Goal: Task Accomplishment & Management: Manage account settings

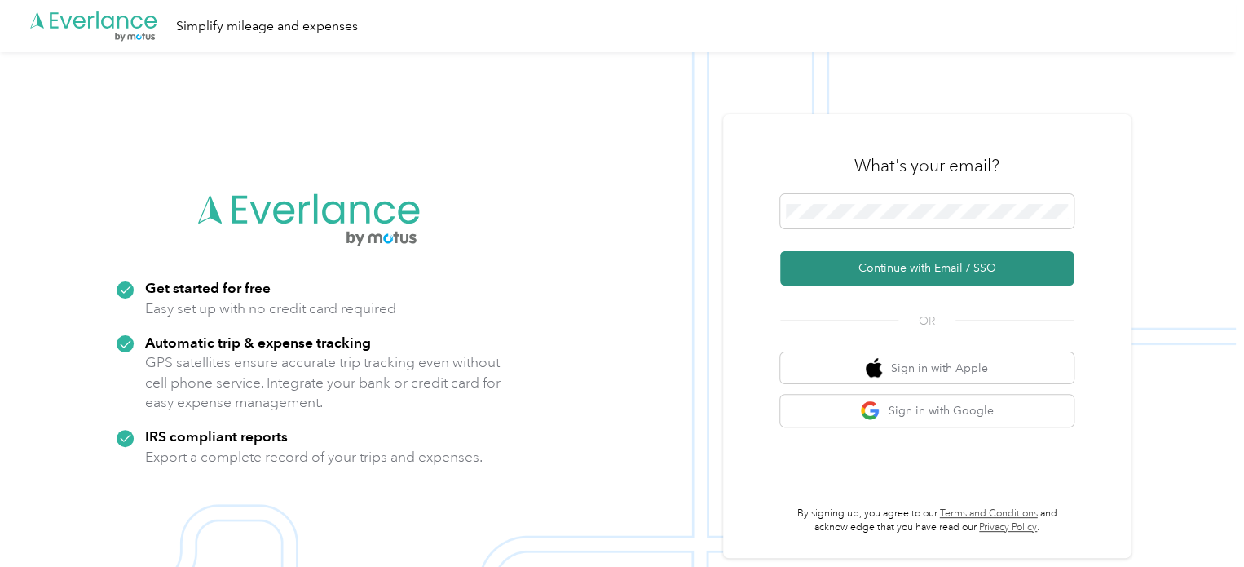
click at [880, 271] on button "Continue with Email / SSO" at bounding box center [926, 268] width 293 height 34
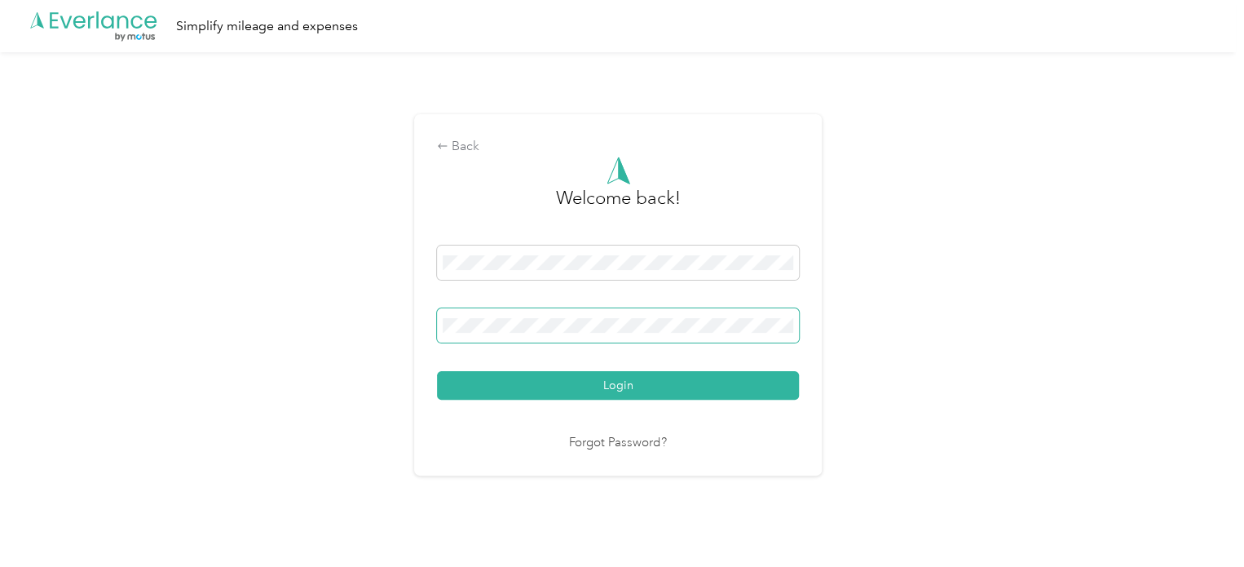
click at [437, 371] on button "Login" at bounding box center [618, 385] width 362 height 29
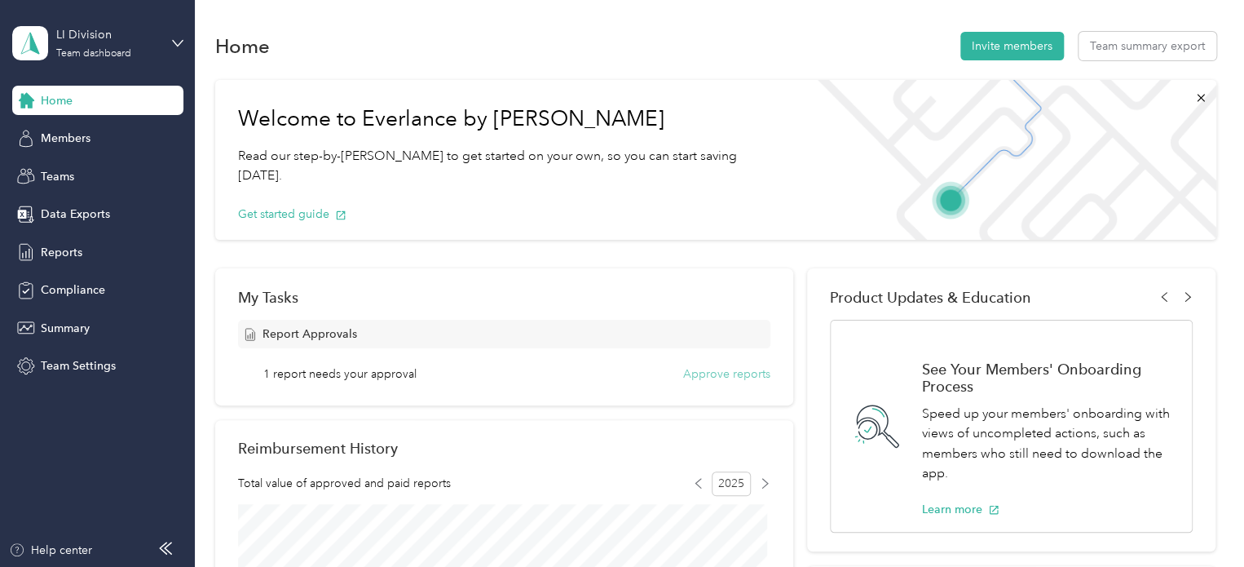
click at [734, 378] on button "Approve reports" at bounding box center [726, 373] width 87 height 17
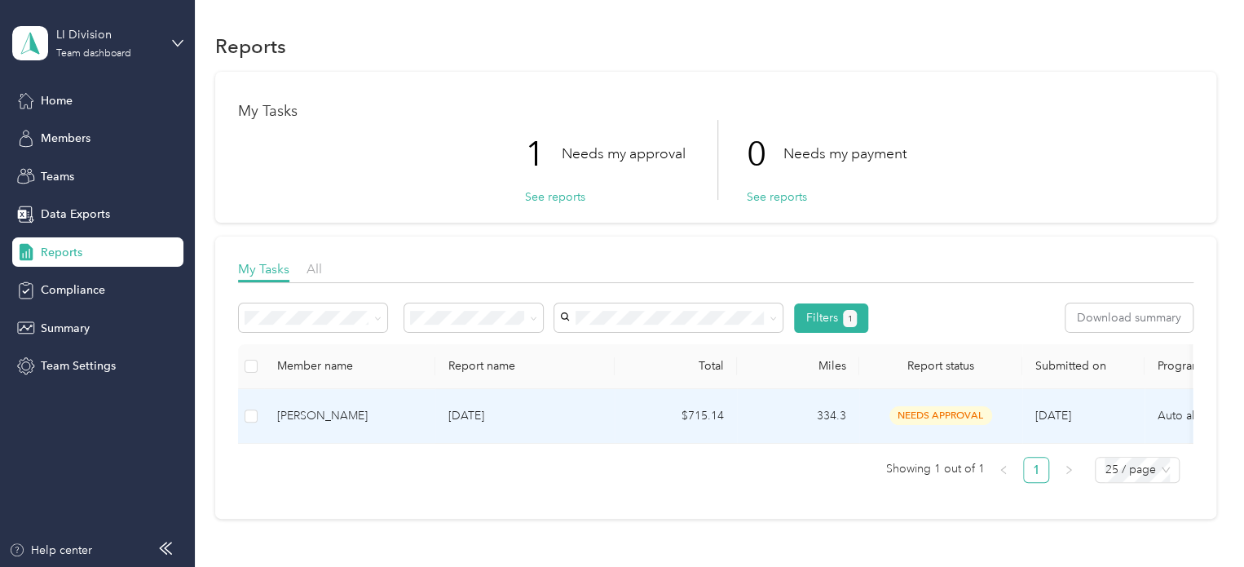
drag, startPoint x: 401, startPoint y: 413, endPoint x: 401, endPoint y: 423, distance: 9.8
click at [401, 423] on div "[PERSON_NAME]" at bounding box center [349, 416] width 145 height 18
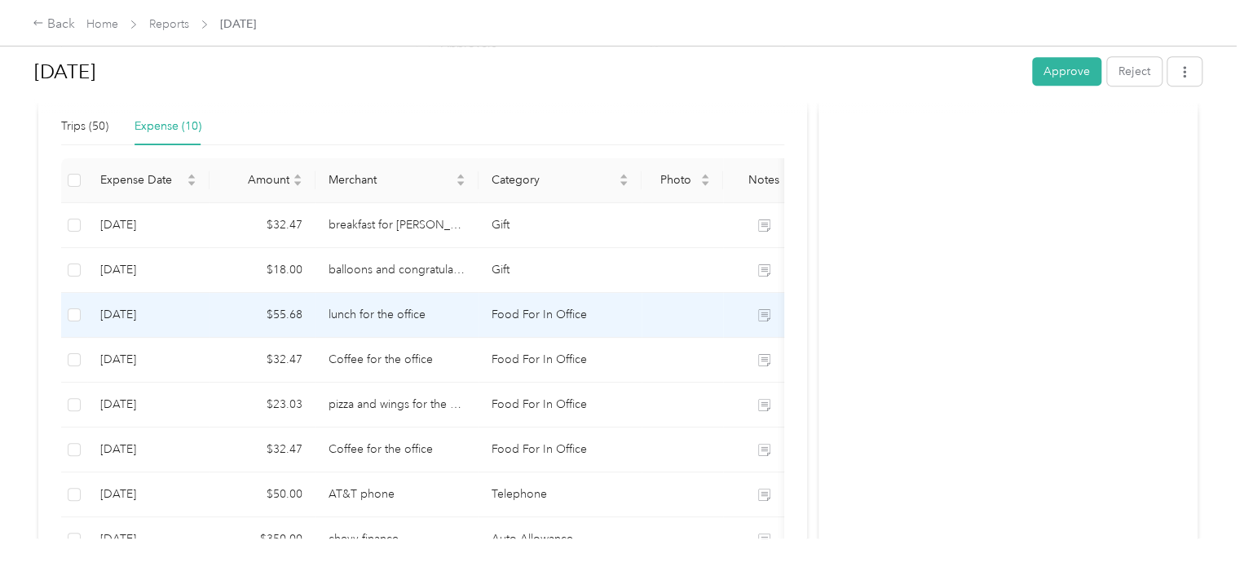
scroll to position [311, 0]
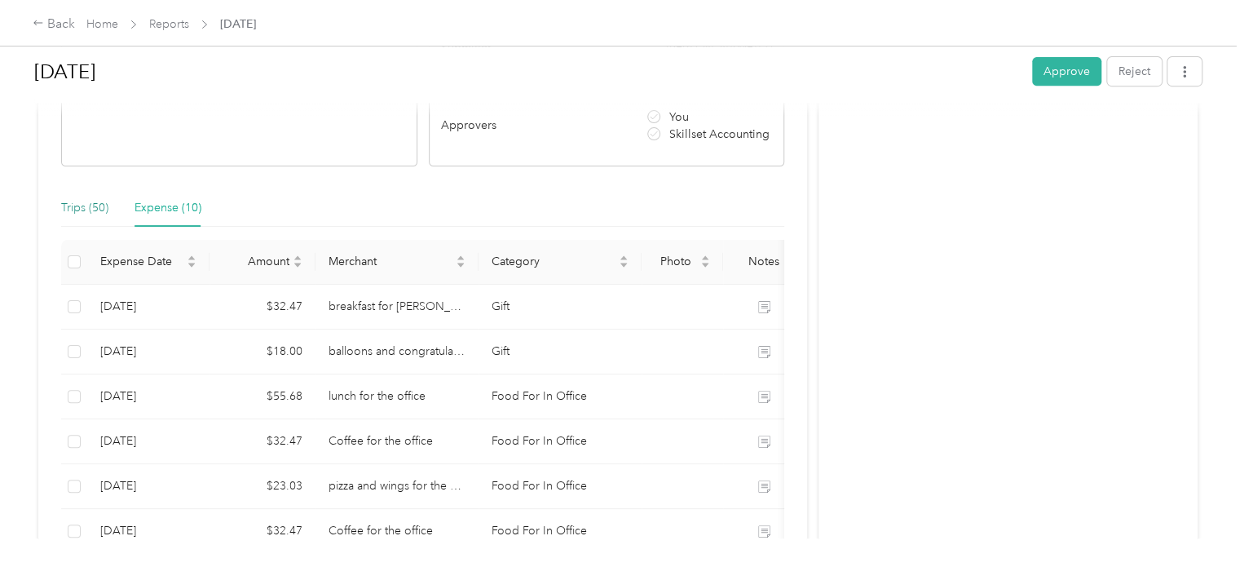
click at [73, 208] on div "Trips (50)" at bounding box center [84, 208] width 47 height 18
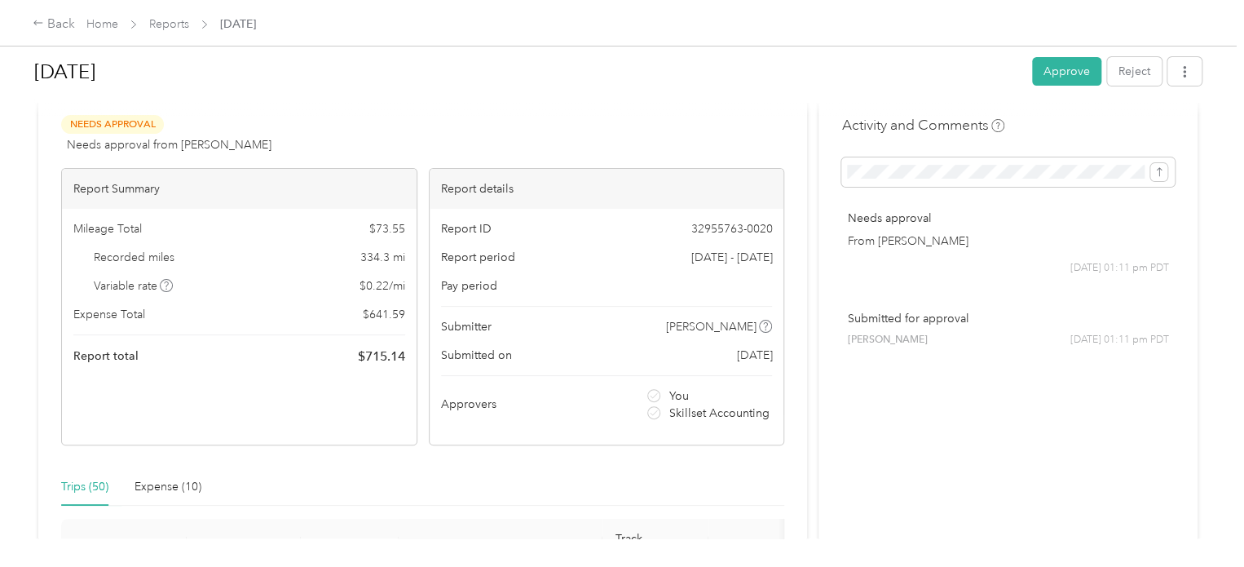
scroll to position [0, 0]
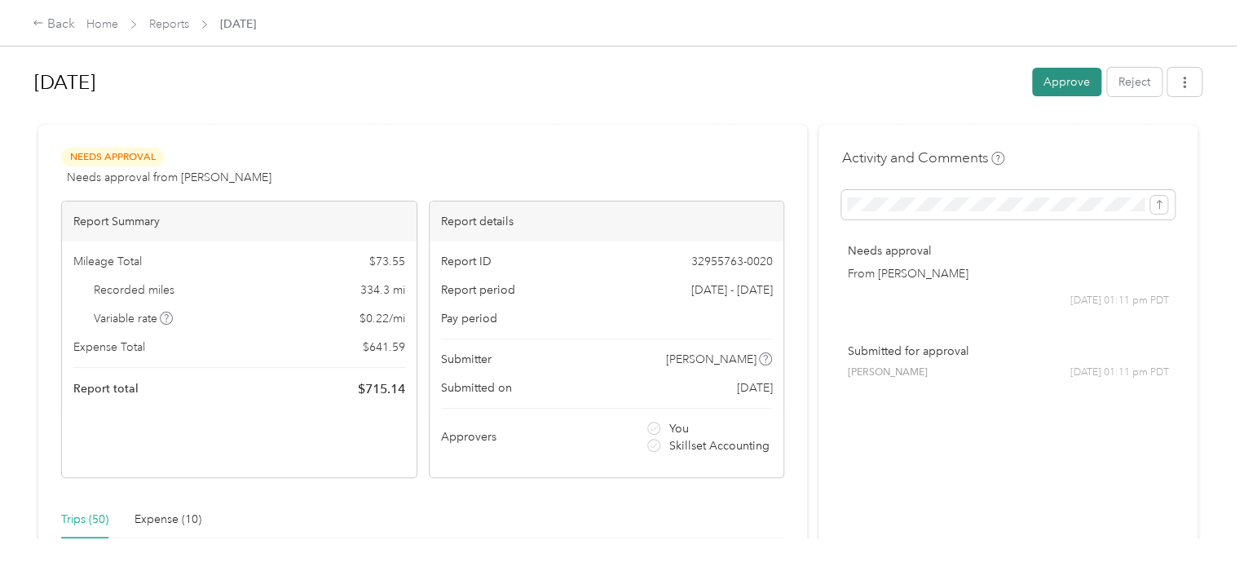
click at [1079, 92] on button "Approve" at bounding box center [1066, 82] width 69 height 29
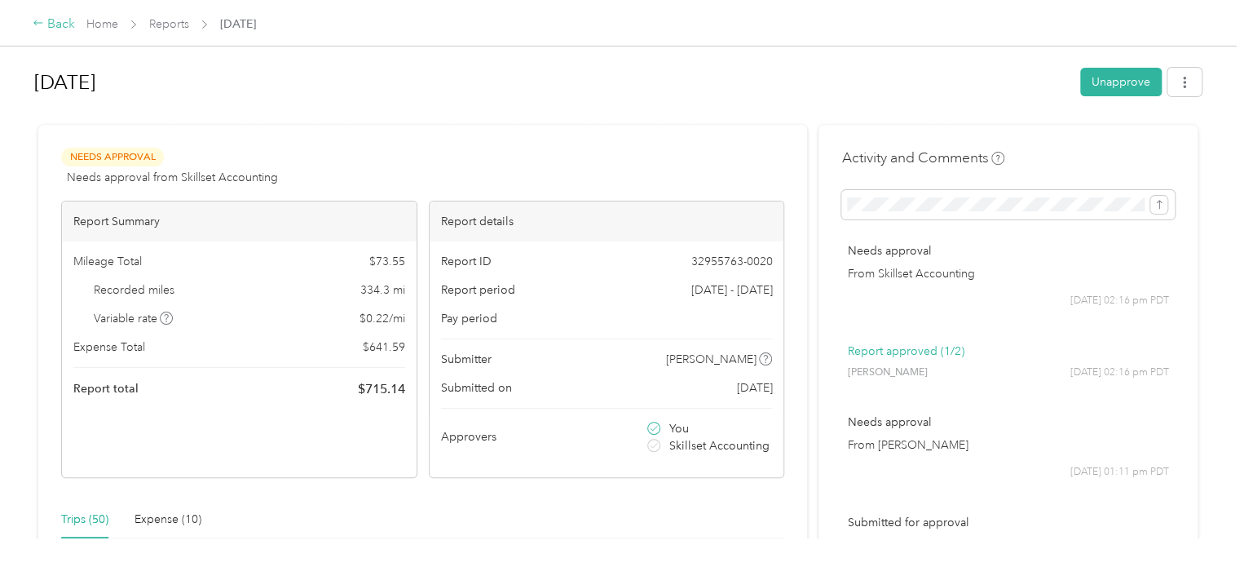
click at [49, 28] on div "Back" at bounding box center [54, 25] width 42 height 20
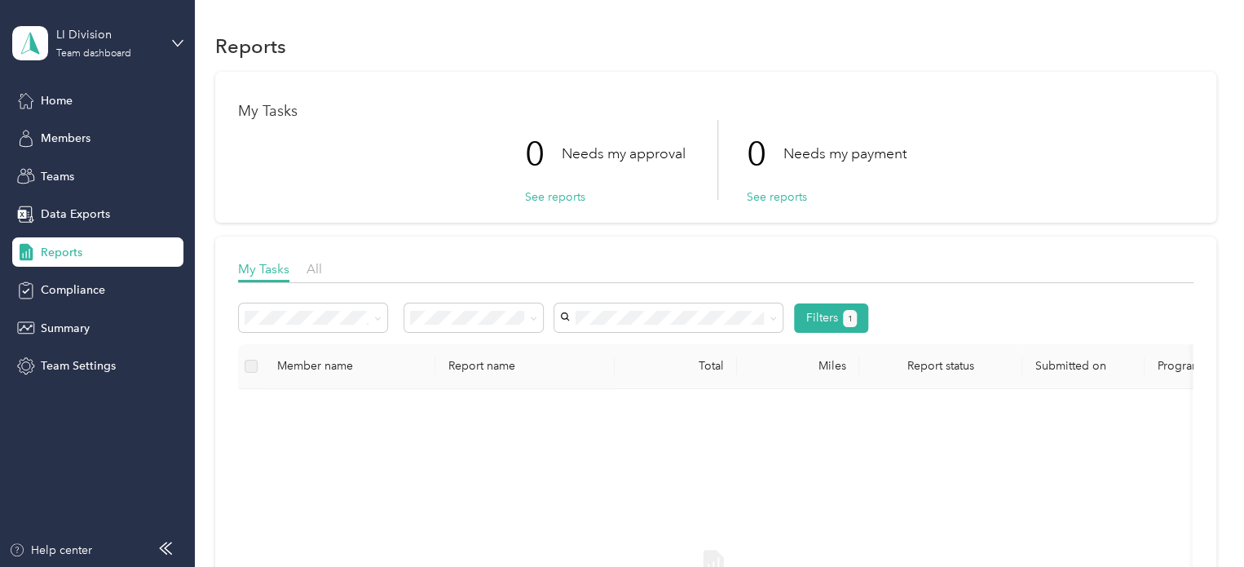
click at [174, 35] on div "LI Division Team dashboard" at bounding box center [97, 43] width 171 height 57
click at [111, 205] on div "Log out" at bounding box center [184, 208] width 320 height 29
